Goal: Transaction & Acquisition: Purchase product/service

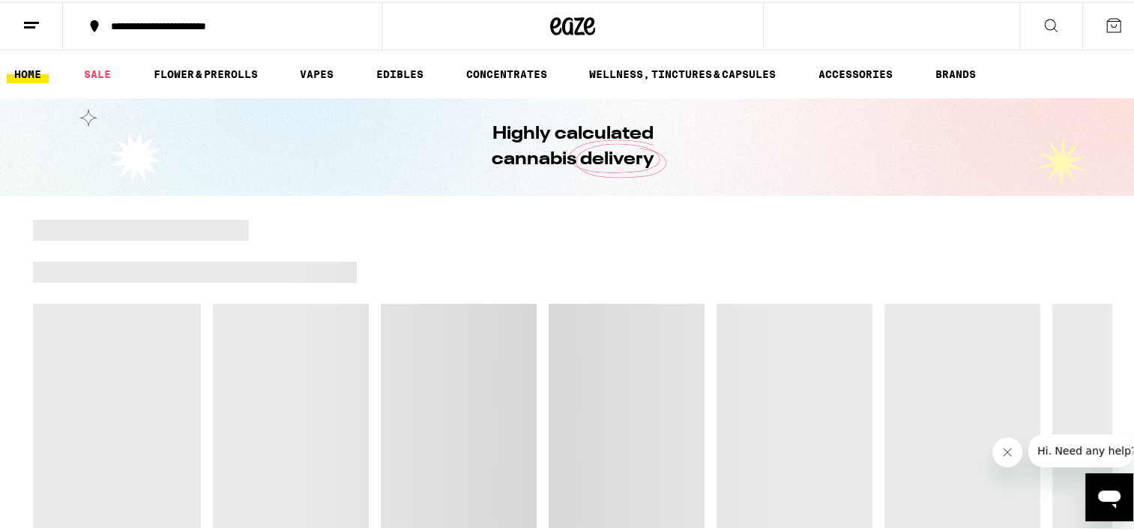
click at [264, 21] on div "**********" at bounding box center [229, 24] width 253 height 10
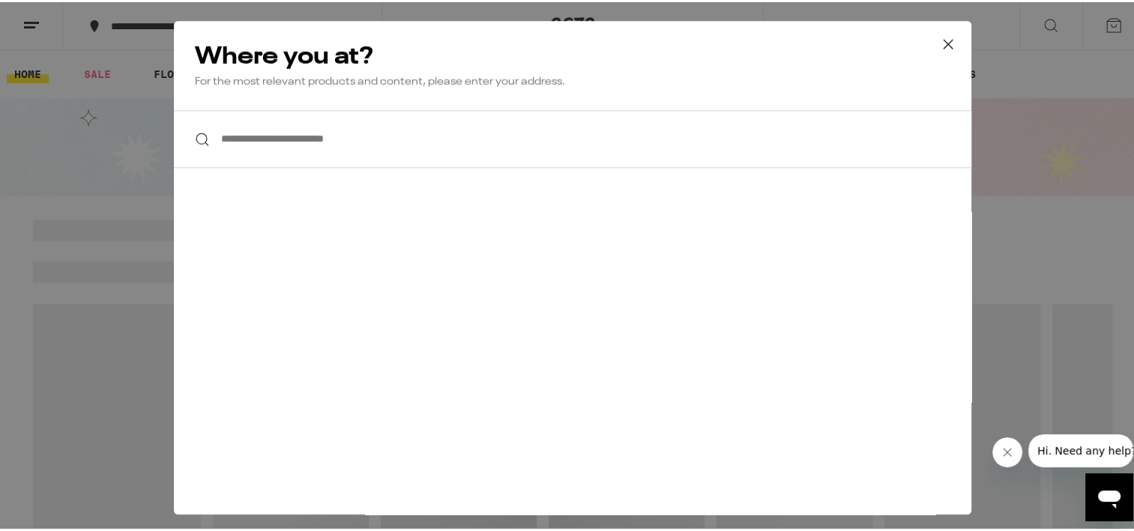
click at [261, 146] on input "**********" at bounding box center [573, 137] width 798 height 58
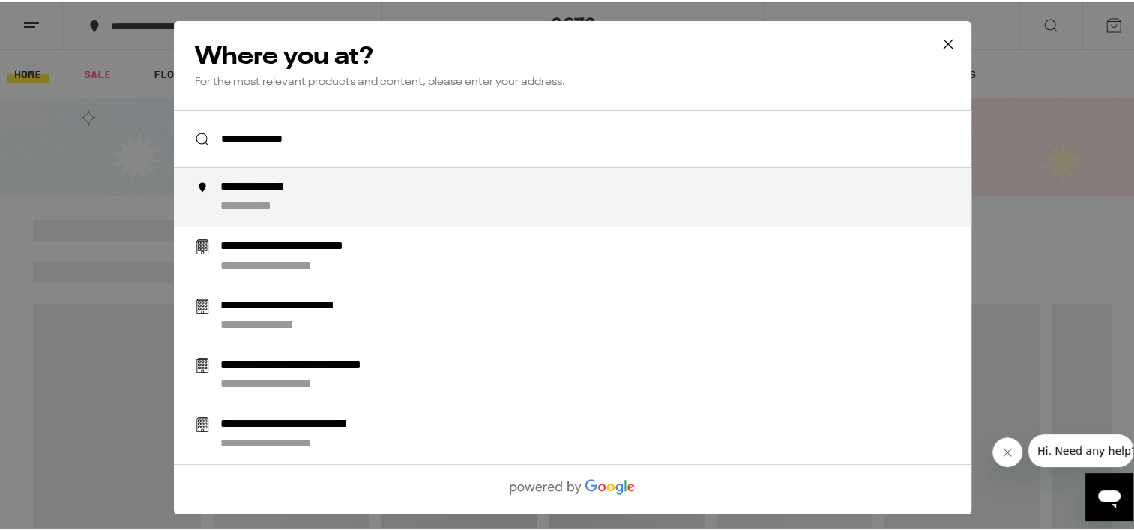
click at [296, 182] on div "**********" at bounding box center [274, 186] width 109 height 16
type input "**********"
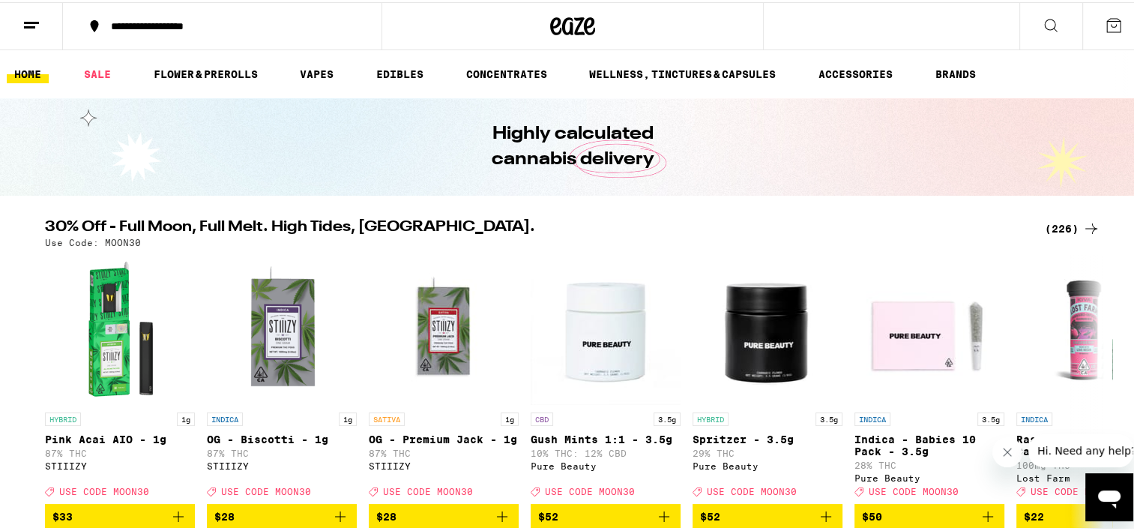
click at [111, 21] on div "**********" at bounding box center [229, 24] width 253 height 10
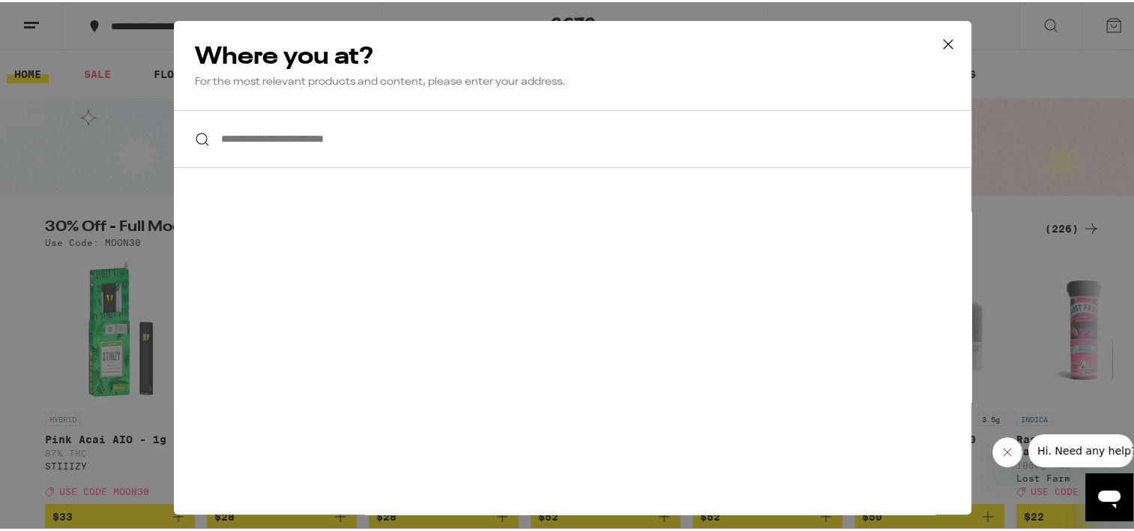
click at [240, 137] on input "**********" at bounding box center [573, 137] width 798 height 58
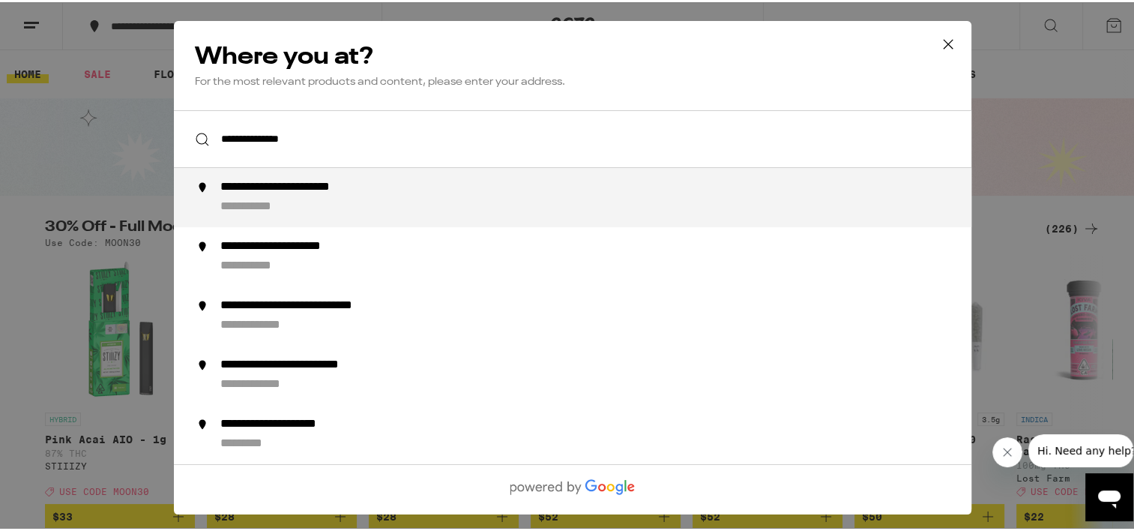
click at [303, 187] on div "**********" at bounding box center [313, 186] width 186 height 16
type input "**********"
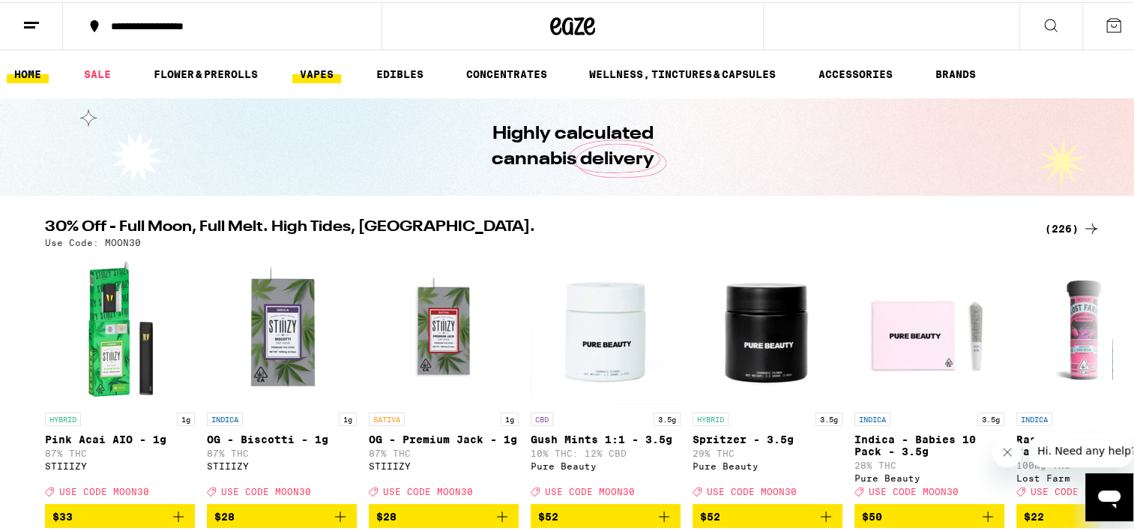
click at [309, 73] on link "VAPES" at bounding box center [316, 72] width 49 height 18
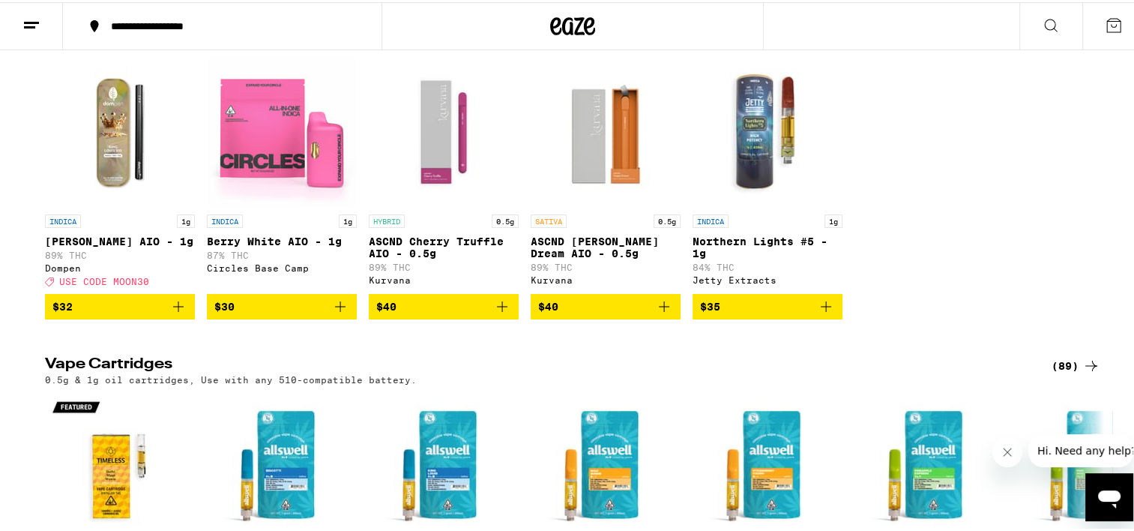
scroll to position [216, 0]
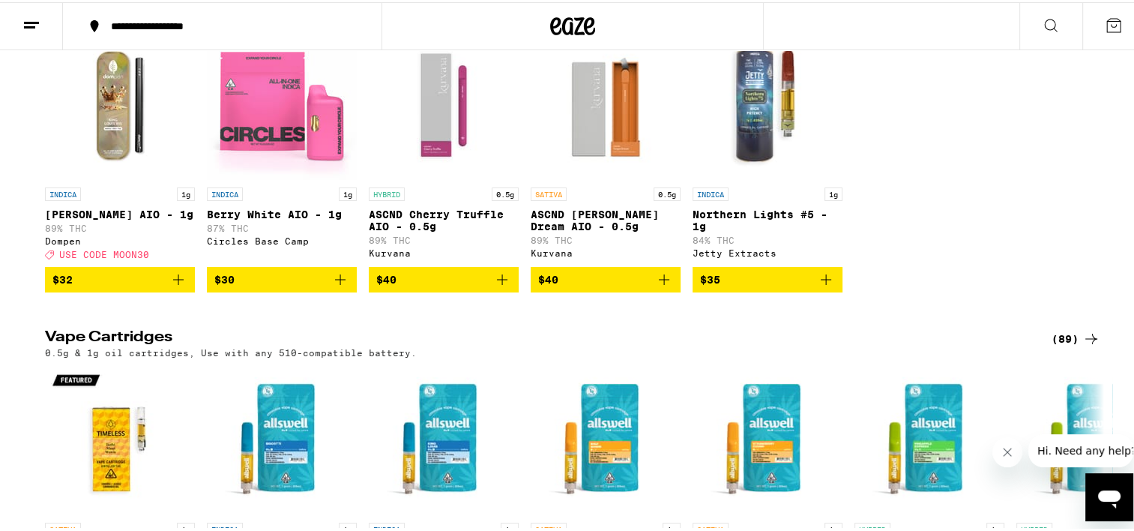
click at [817, 286] on icon "Add to bag" at bounding box center [826, 277] width 18 height 18
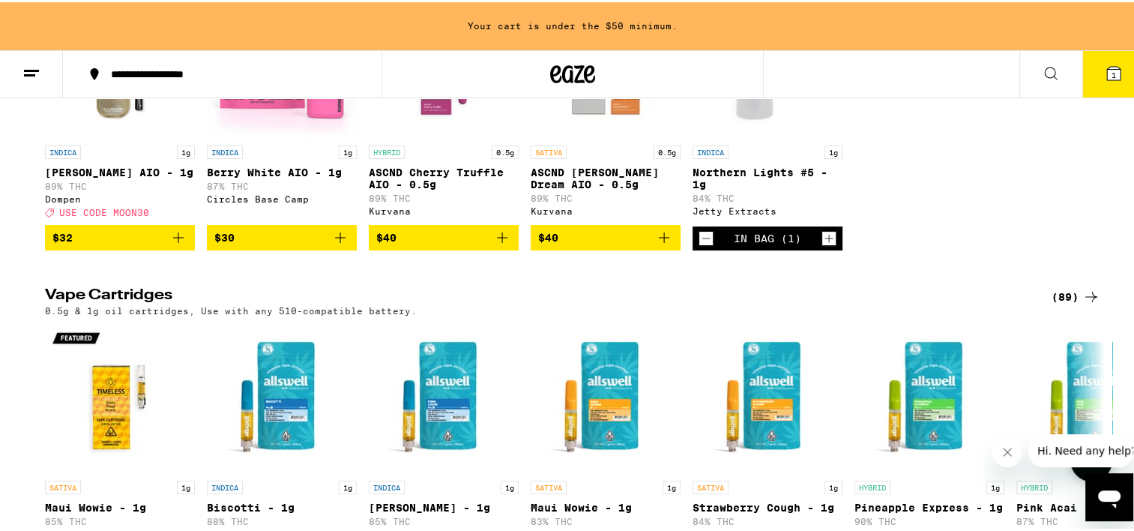
scroll to position [273, 0]
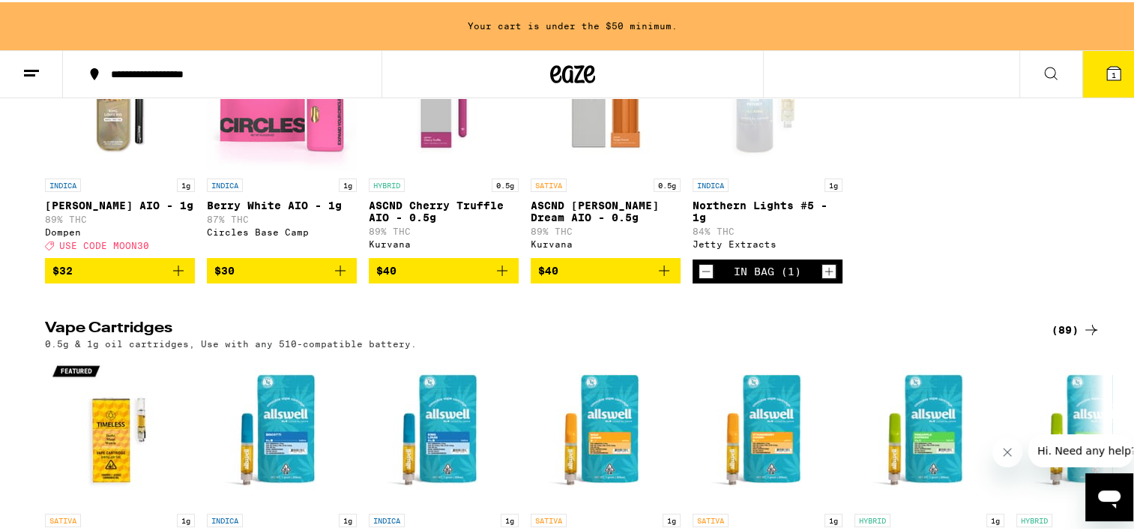
click at [822, 278] on icon "Increment" at bounding box center [828, 269] width 13 height 18
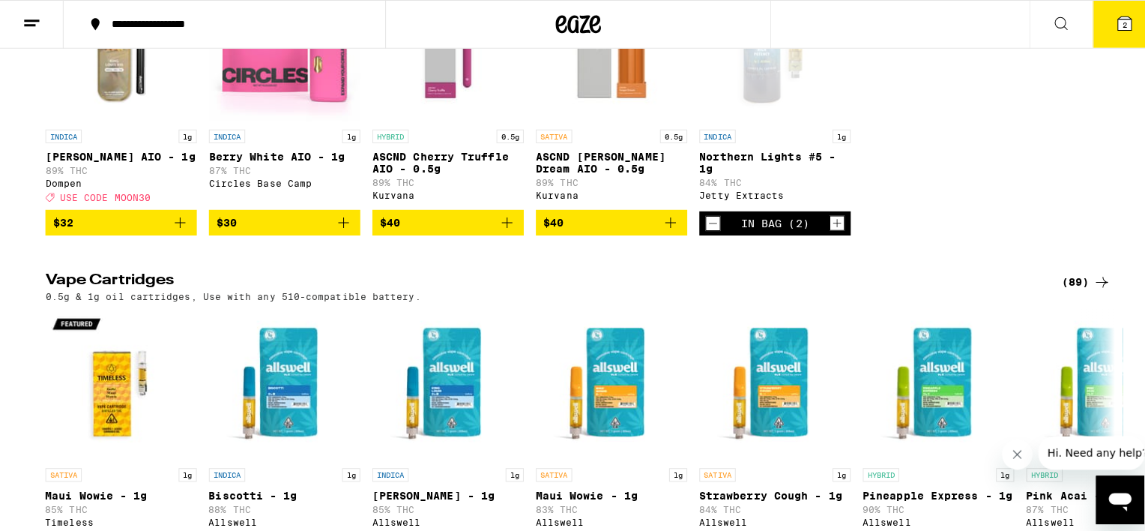
scroll to position [225, 0]
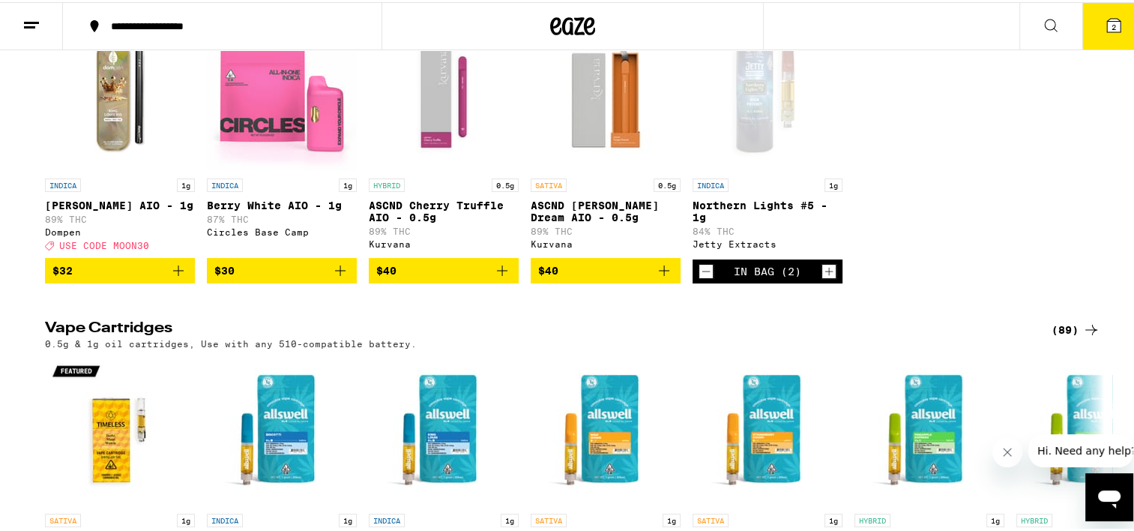
click at [1112, 20] on span "2" at bounding box center [1114, 24] width 4 height 9
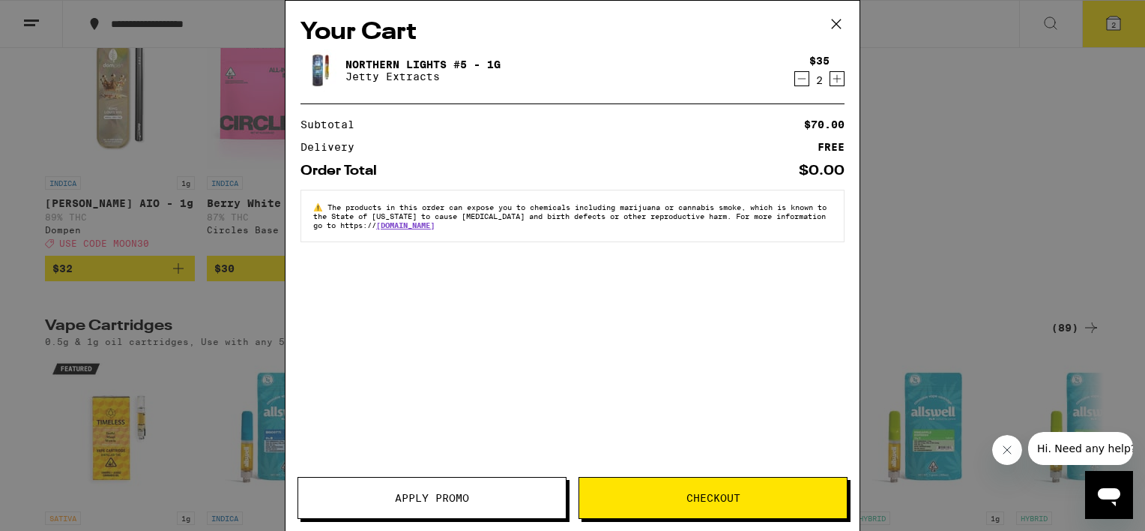
click at [628, 496] on span "Checkout" at bounding box center [713, 498] width 268 height 10
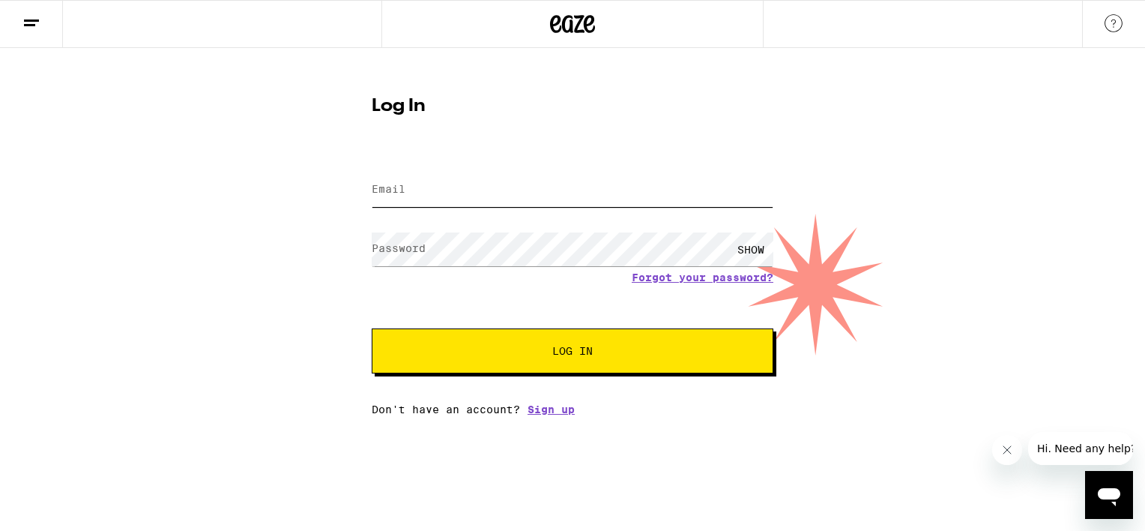
click at [495, 174] on input "Email" at bounding box center [573, 190] width 402 height 34
type input "[EMAIL_ADDRESS][DOMAIN_NAME]"
click at [656, 274] on form "Email Email [EMAIL_ADDRESS][DOMAIN_NAME] Password Password SHOW Forgot your pas…" at bounding box center [573, 263] width 402 height 220
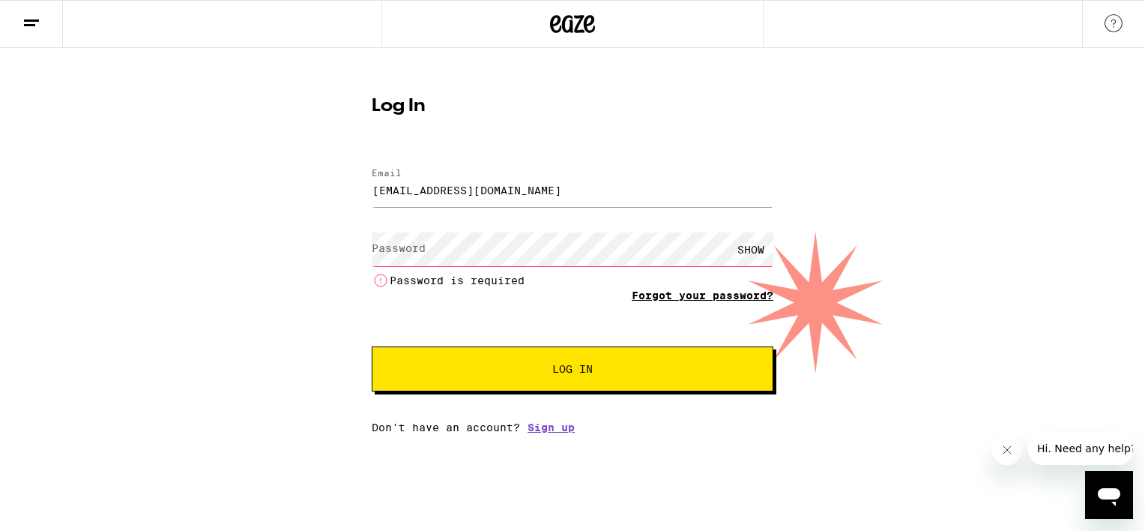
click at [666, 289] on link "Forgot your password?" at bounding box center [703, 295] width 142 height 12
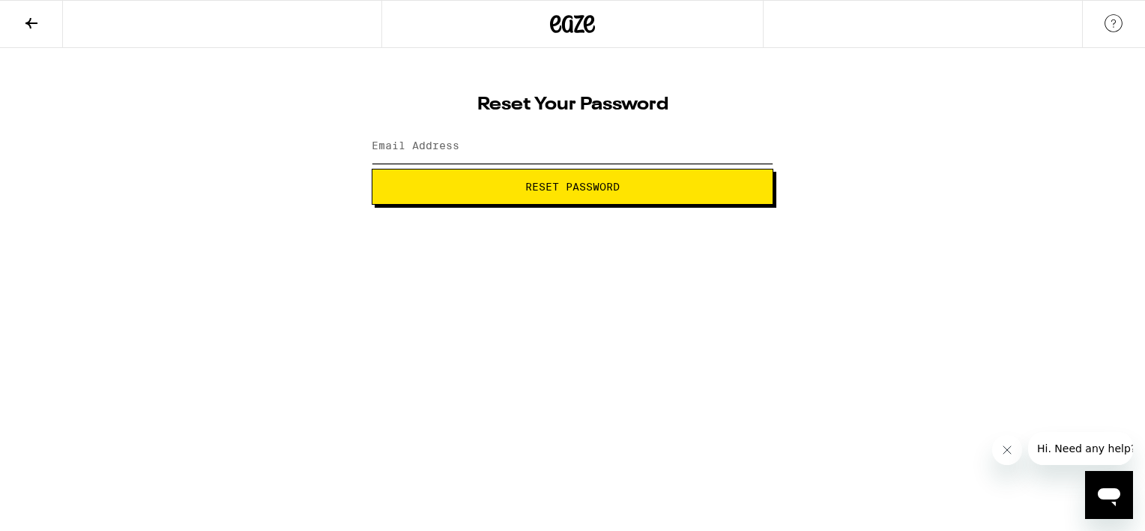
click at [484, 142] on input "Email Address" at bounding box center [573, 147] width 402 height 34
type input "[EMAIL_ADDRESS][DOMAIN_NAME]"
click at [517, 196] on button "Reset Password" at bounding box center [573, 187] width 402 height 36
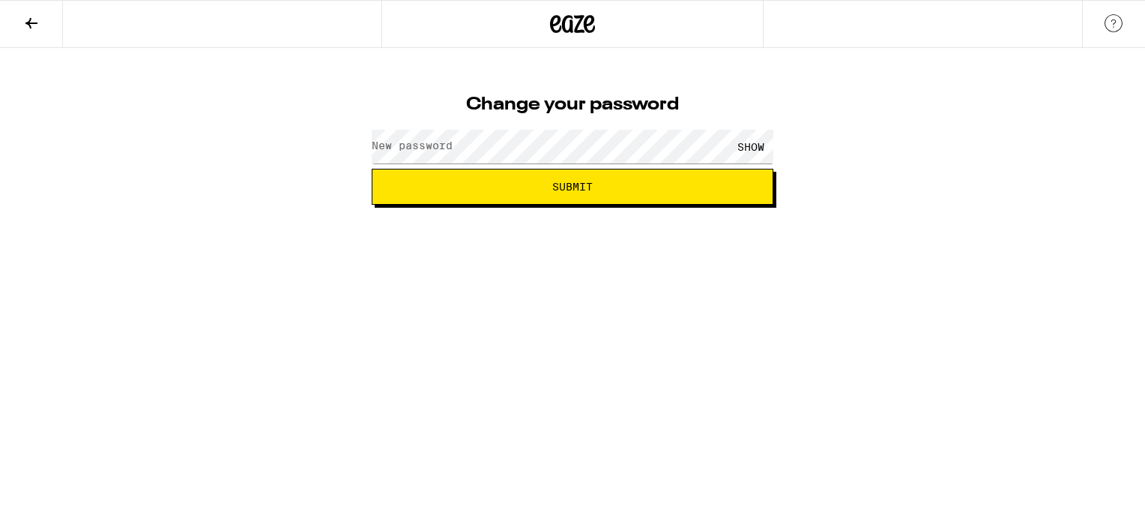
click at [441, 141] on label "New password" at bounding box center [412, 145] width 81 height 12
click at [481, 183] on span "Submit" at bounding box center [573, 186] width 376 height 10
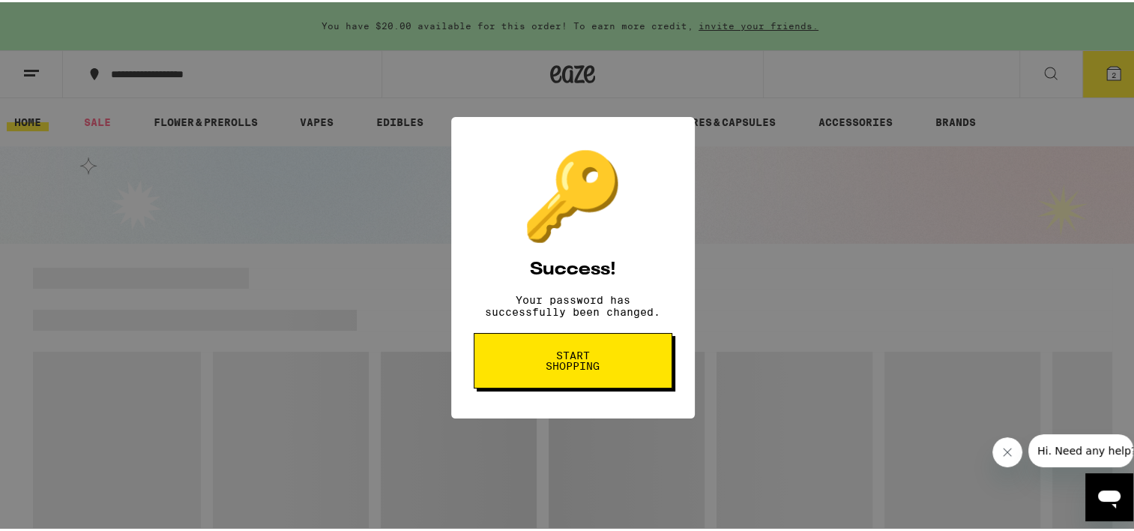
click at [513, 356] on button "Start shopping" at bounding box center [573, 358] width 199 height 55
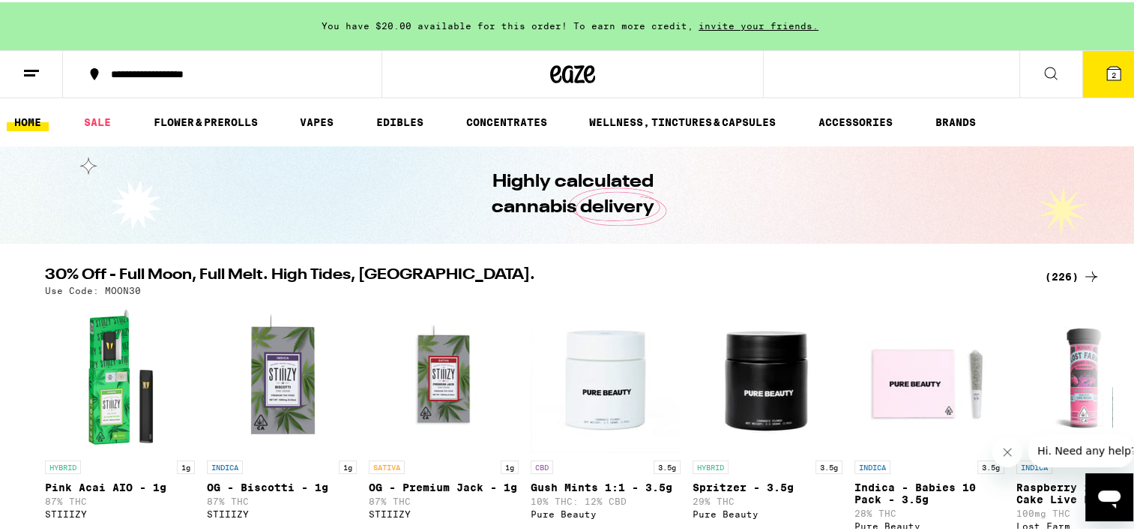
click at [1112, 69] on span "2" at bounding box center [1114, 72] width 4 height 9
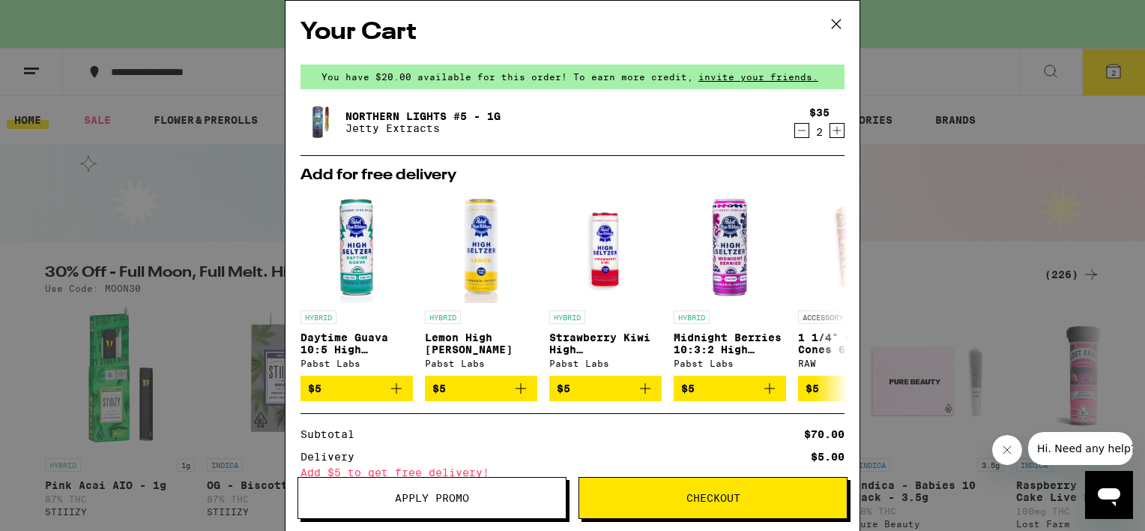
click at [675, 505] on button "Checkout" at bounding box center [713, 498] width 269 height 42
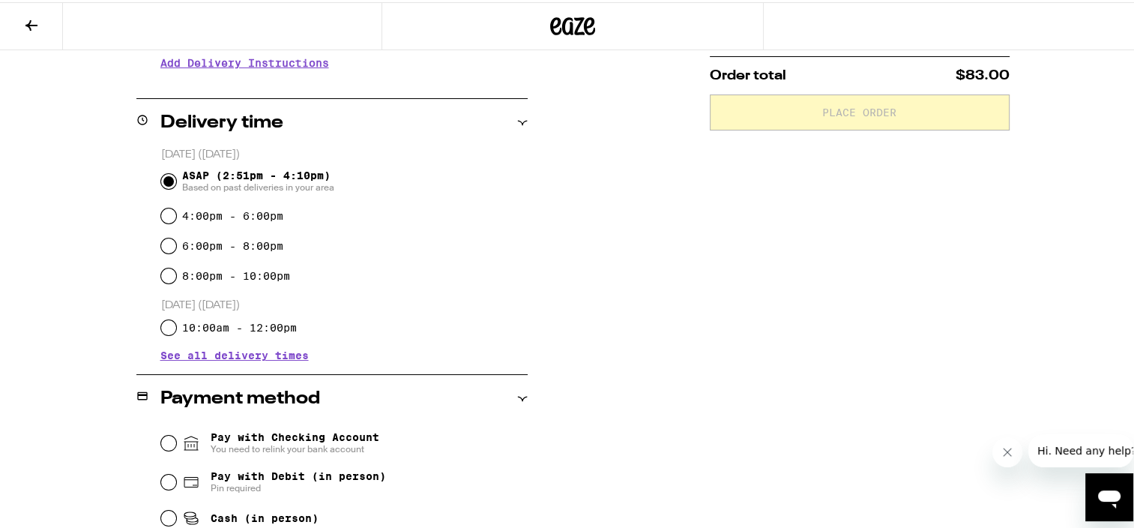
scroll to position [439, 0]
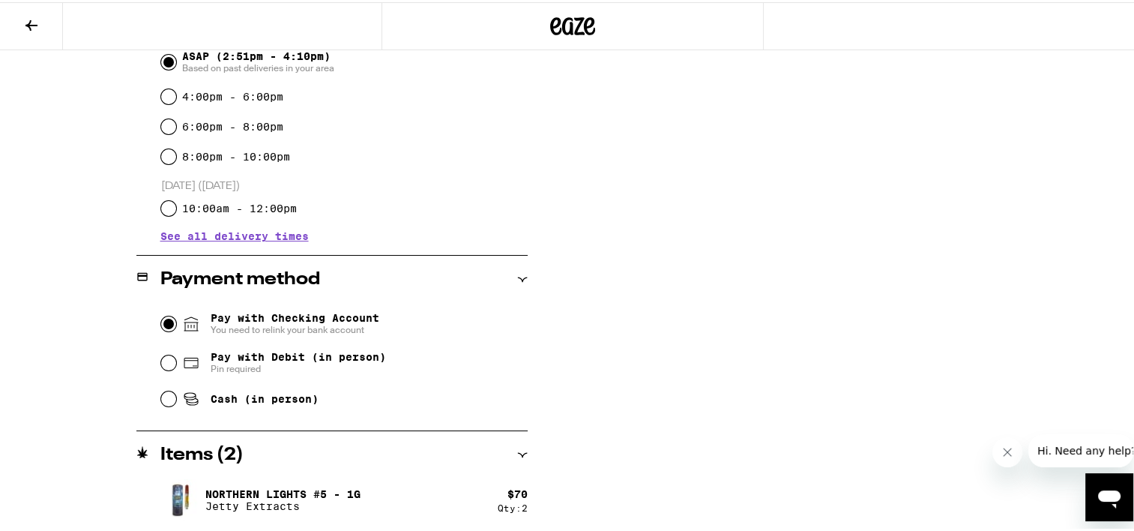
click at [164, 315] on input "Pay with Checking Account You need to relink your bank account" at bounding box center [168, 321] width 15 height 15
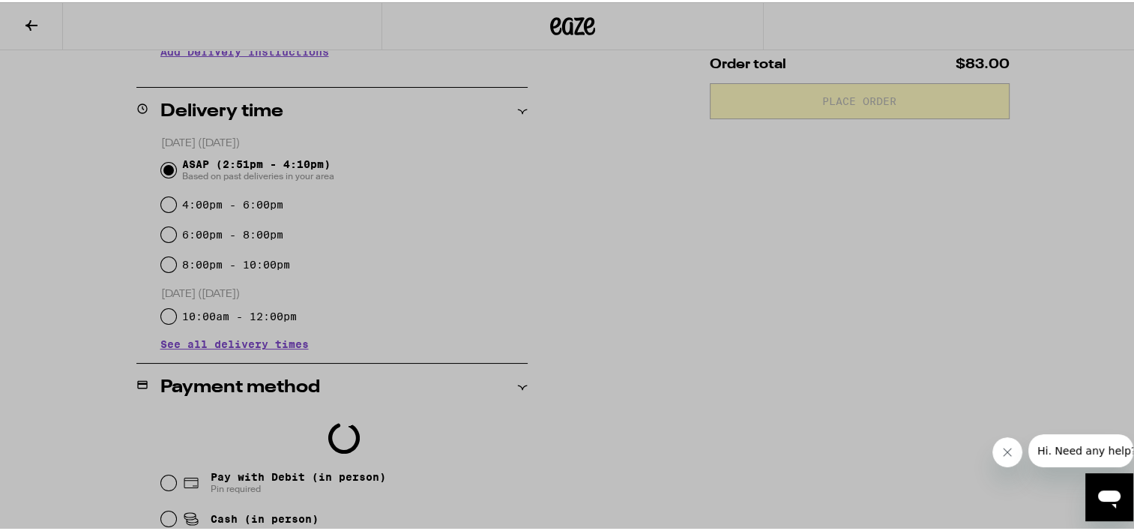
scroll to position [450, 0]
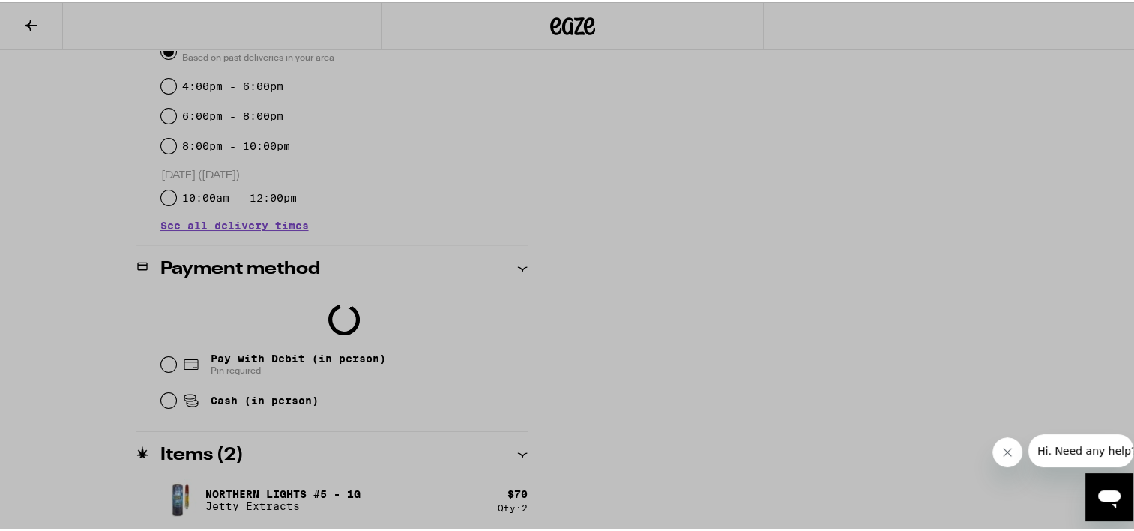
click at [28, 19] on div at bounding box center [572, 265] width 1145 height 531
click at [159, 400] on div at bounding box center [572, 265] width 1145 height 531
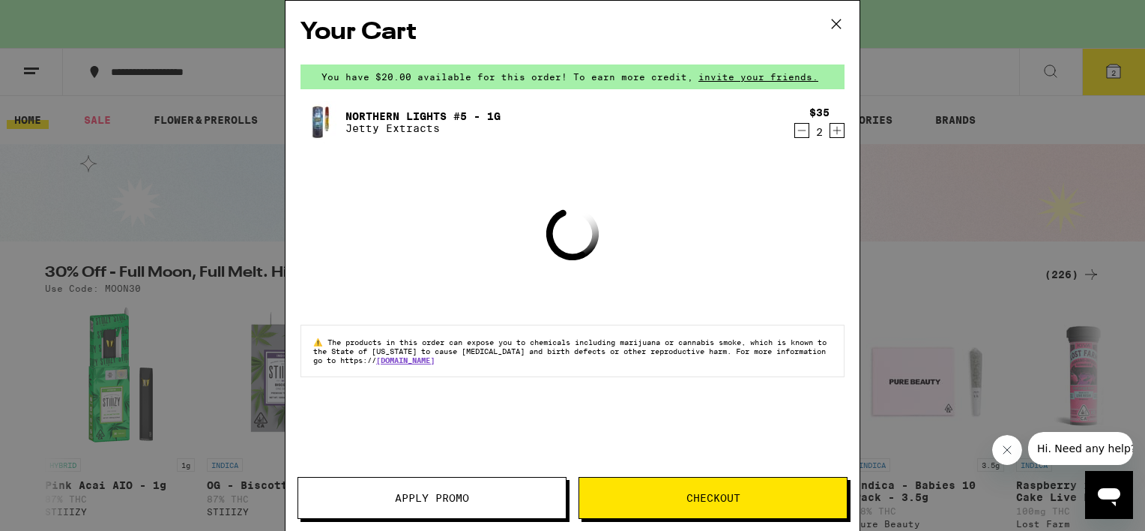
click at [675, 493] on span "Checkout" at bounding box center [713, 498] width 268 height 10
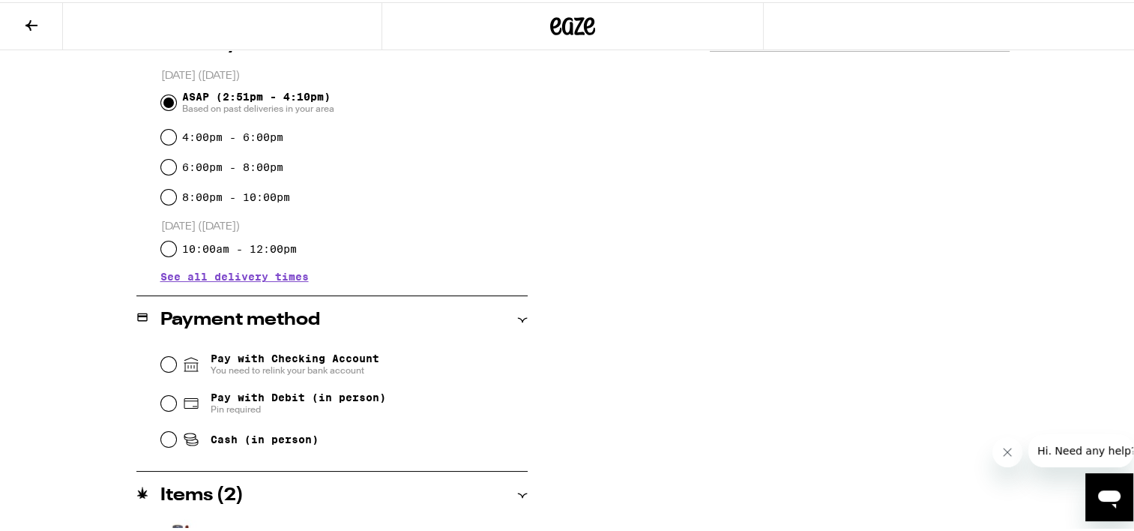
scroll to position [404, 0]
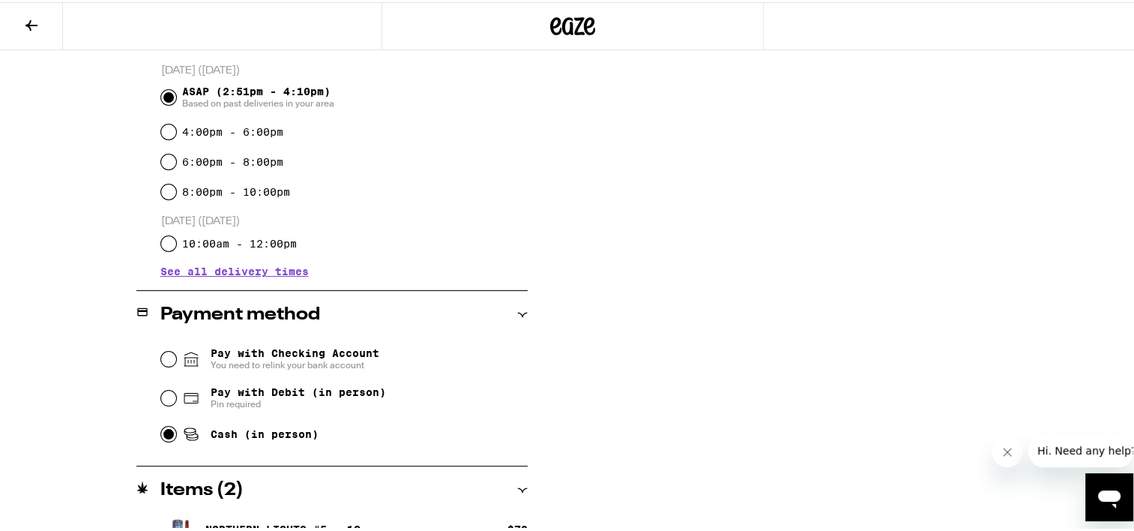
click at [168, 438] on input "Cash (in person)" at bounding box center [168, 431] width 15 height 15
radio input "true"
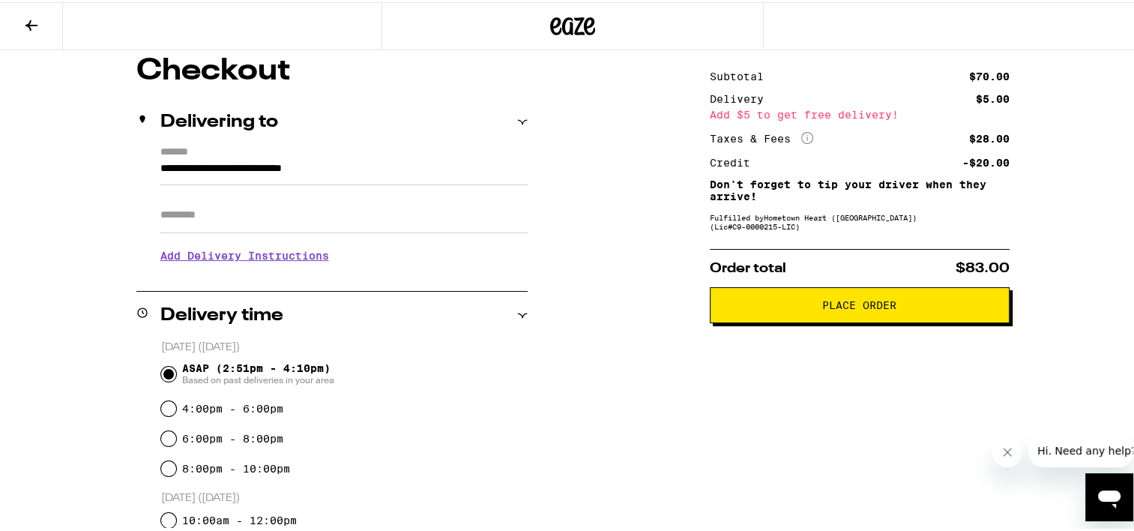
scroll to position [0, 0]
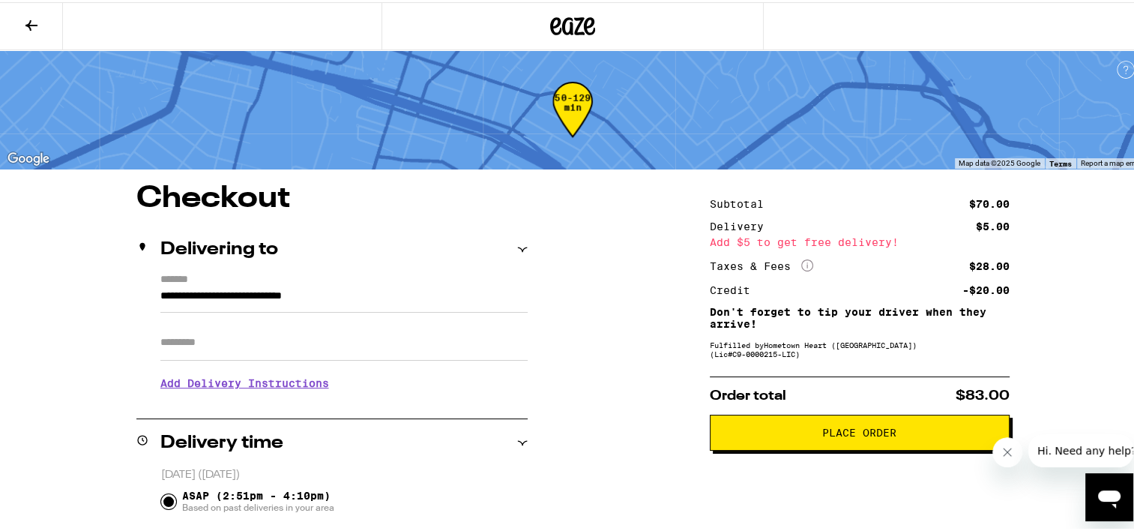
click at [783, 436] on span "Place Order" at bounding box center [860, 430] width 274 height 10
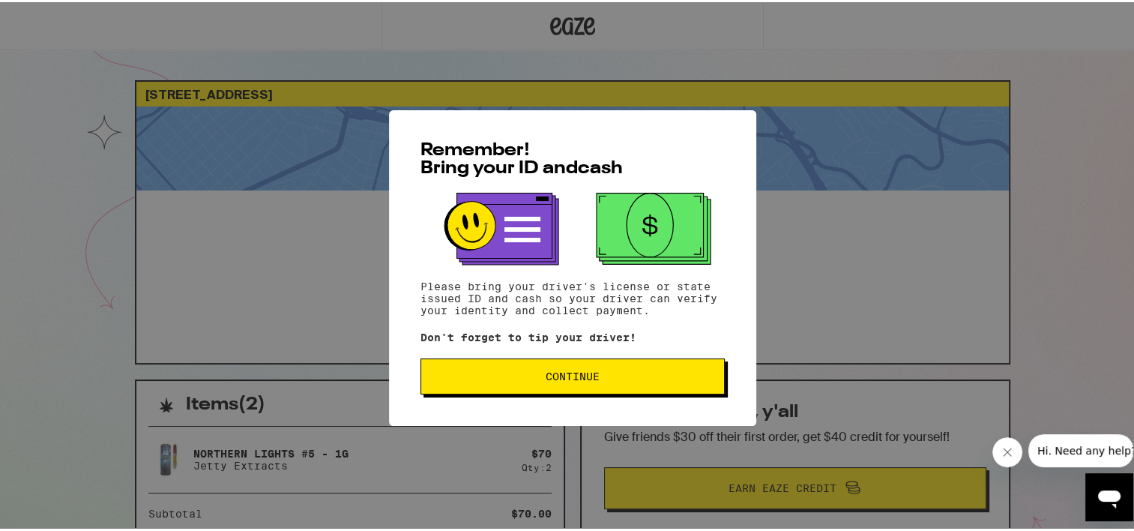
click at [534, 373] on span "Continue" at bounding box center [572, 374] width 279 height 10
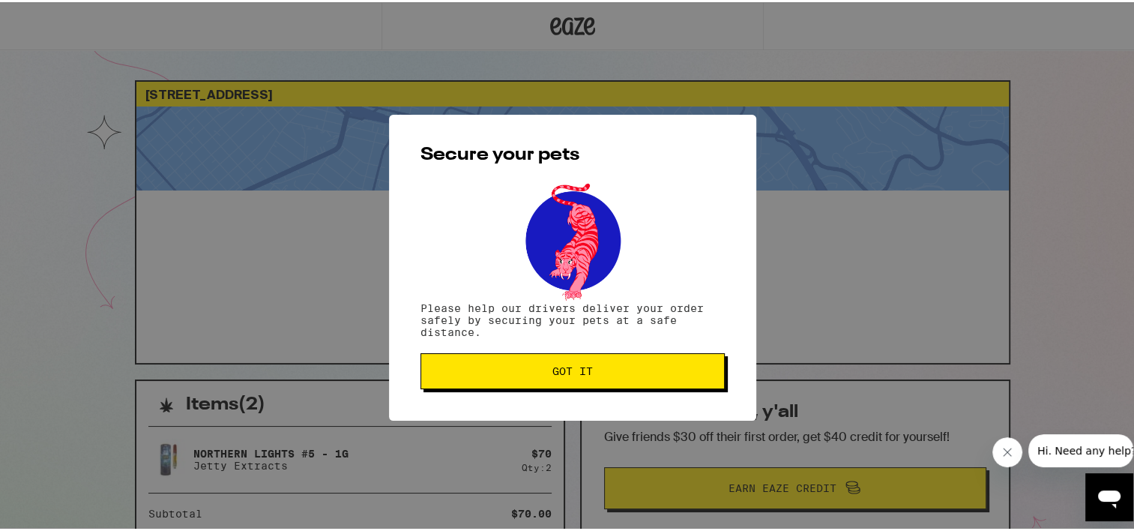
click at [534, 373] on span "Got it" at bounding box center [572, 369] width 279 height 10
